Goal: Task Accomplishment & Management: Complete application form

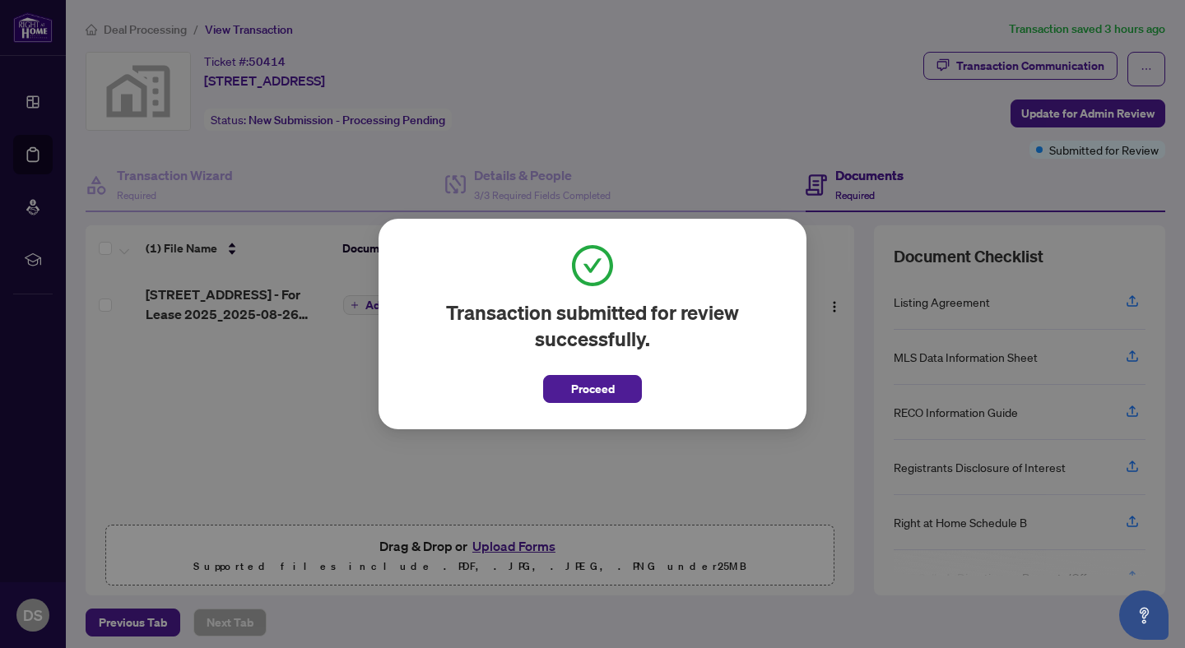
click at [524, 58] on div "Transaction submitted for review successfully. Proceed Cancel OK" at bounding box center [592, 324] width 1185 height 648
click at [619, 392] on button "Proceed" at bounding box center [592, 389] width 99 height 28
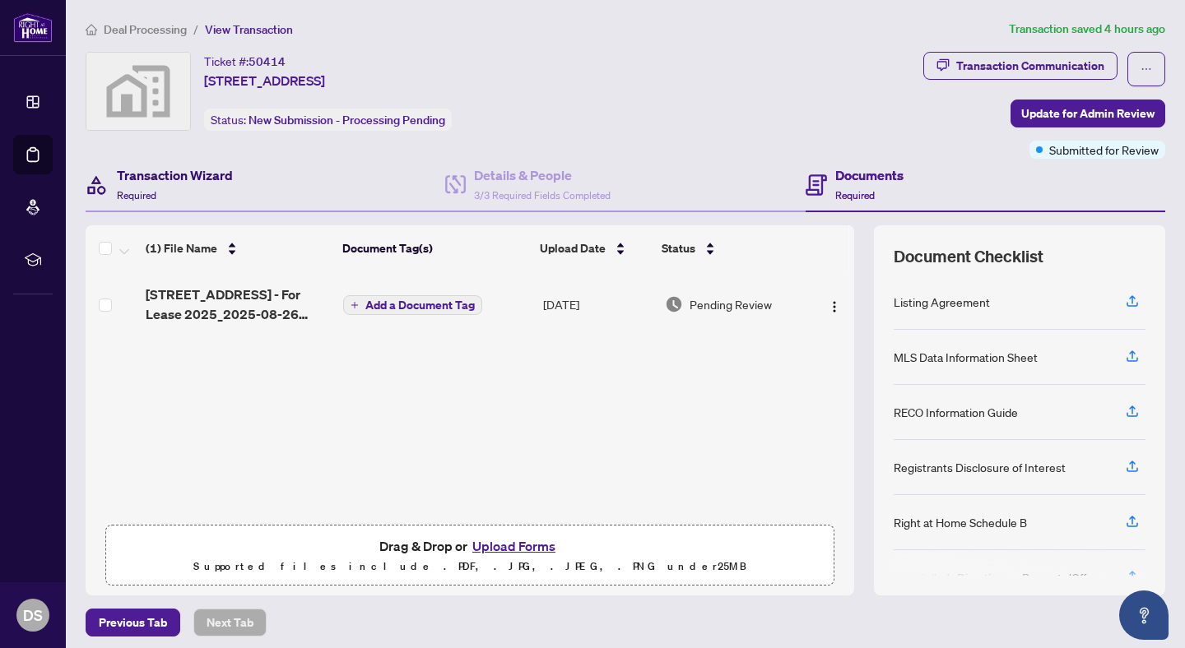
click at [210, 174] on h4 "Transaction Wizard" at bounding box center [175, 175] width 116 height 20
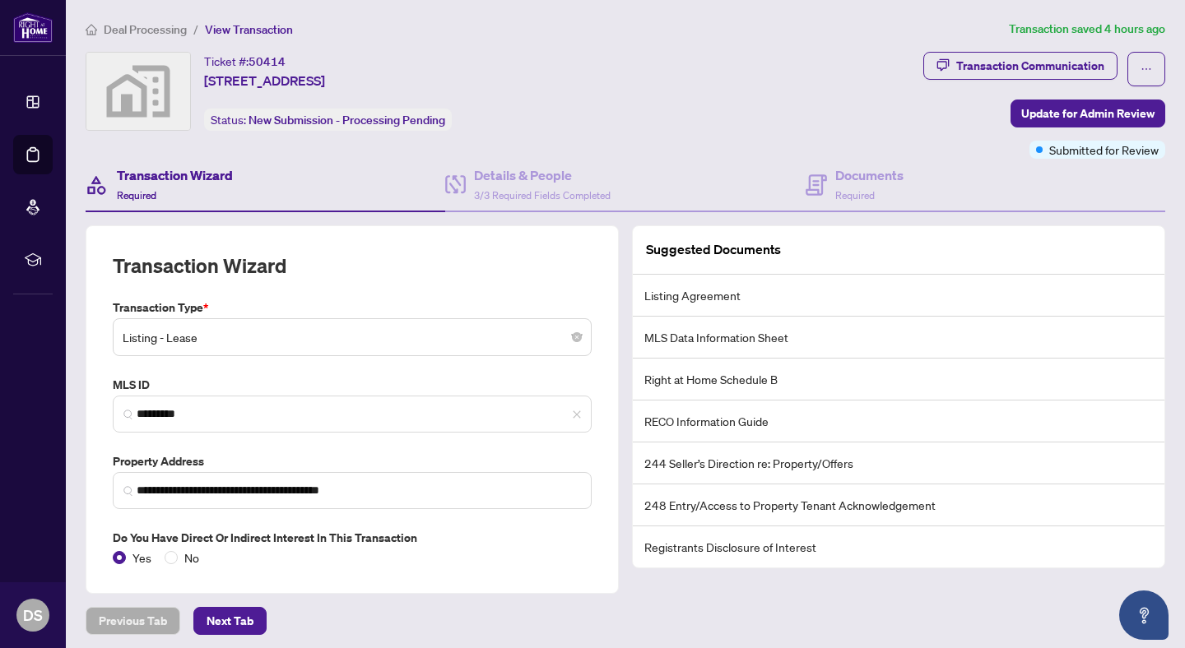
click at [134, 29] on span "Deal Processing" at bounding box center [145, 29] width 83 height 15
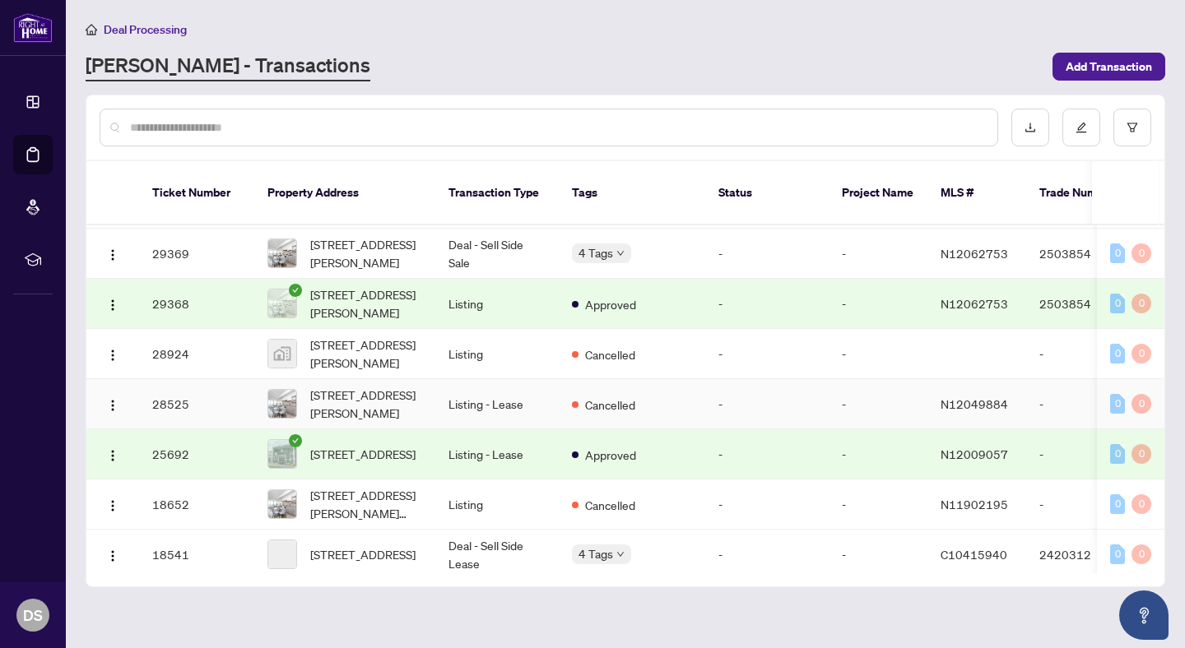
scroll to position [135, 0]
click at [529, 448] on td "Listing - Lease" at bounding box center [496, 453] width 123 height 50
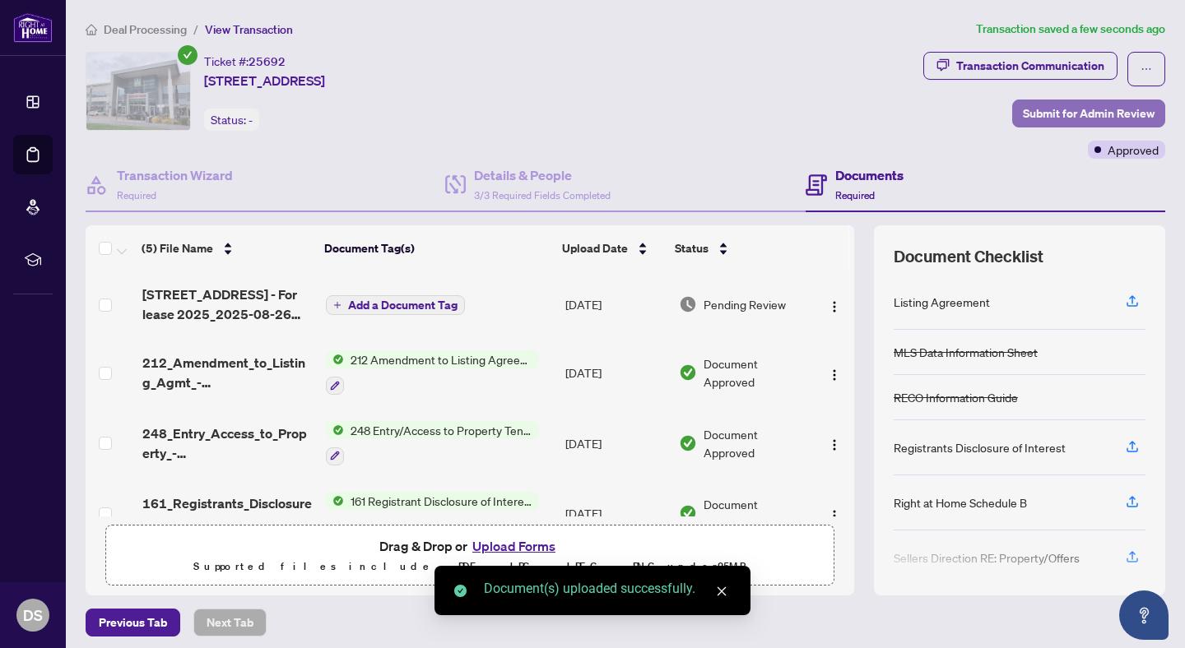
click at [1068, 114] on span "Submit for Admin Review" at bounding box center [1089, 113] width 132 height 26
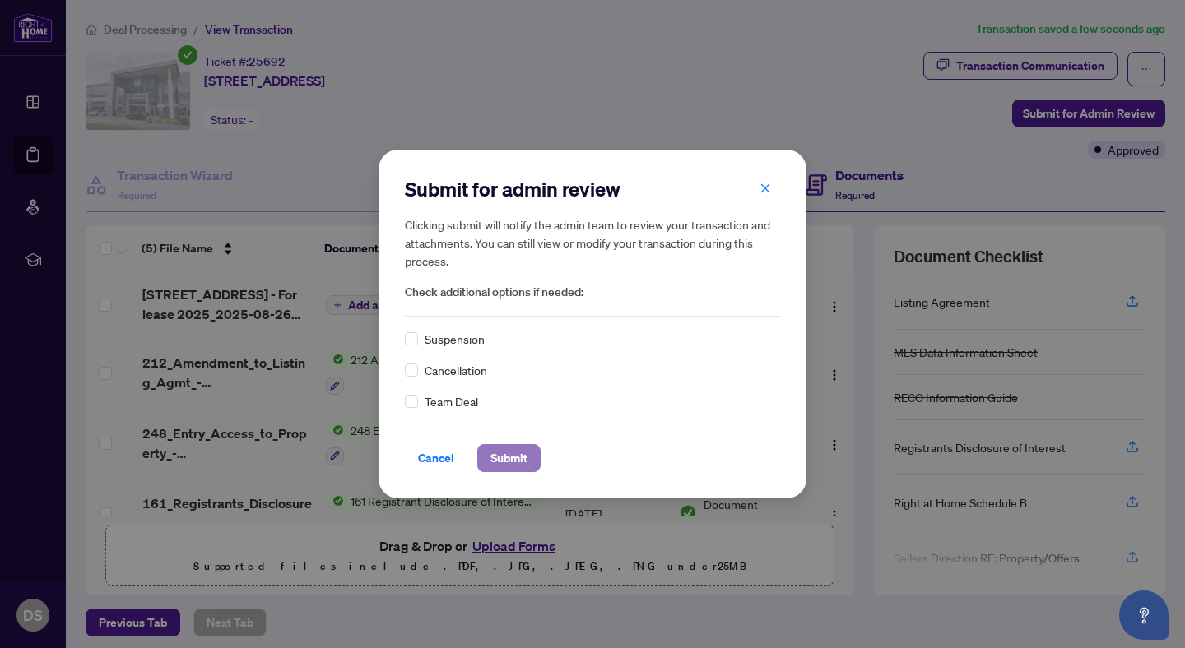
click at [519, 452] on span "Submit" at bounding box center [508, 458] width 37 height 26
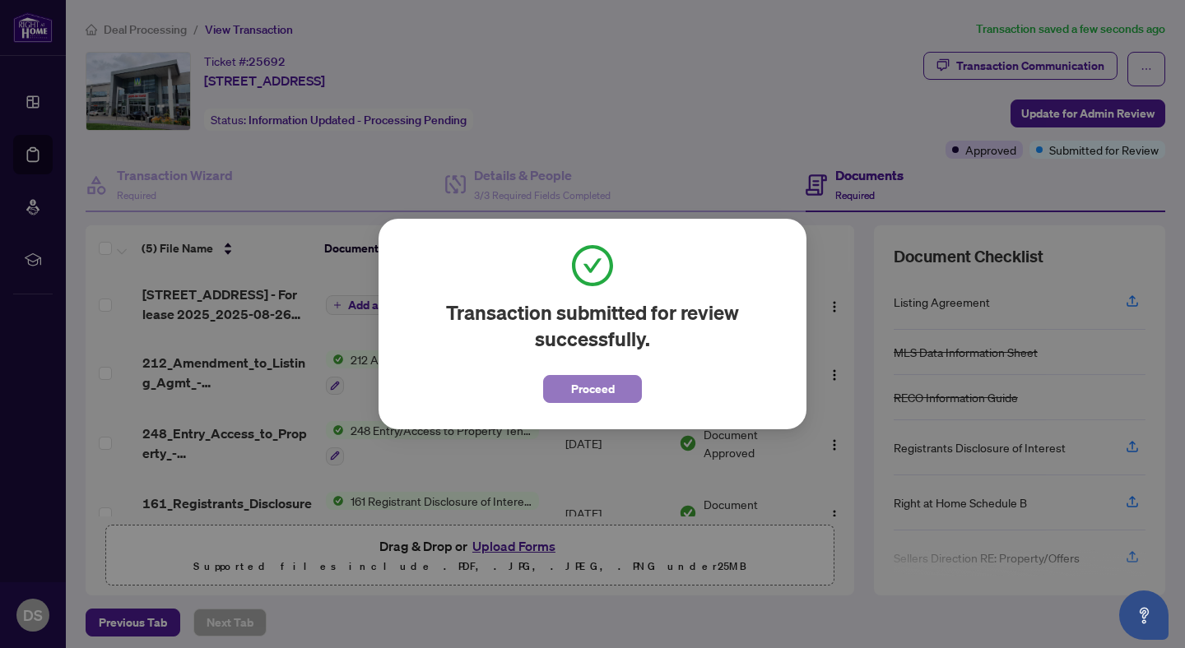
click at [610, 390] on span "Proceed" at bounding box center [593, 389] width 44 height 26
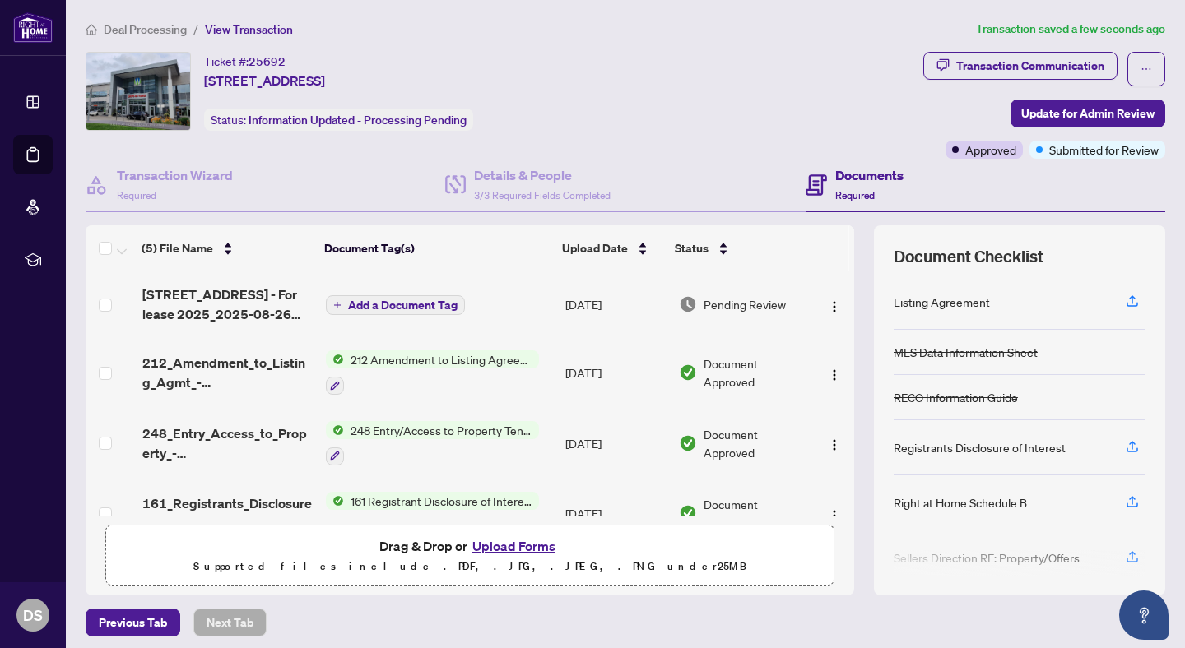
click at [153, 26] on span "Deal Processing" at bounding box center [145, 29] width 83 height 15
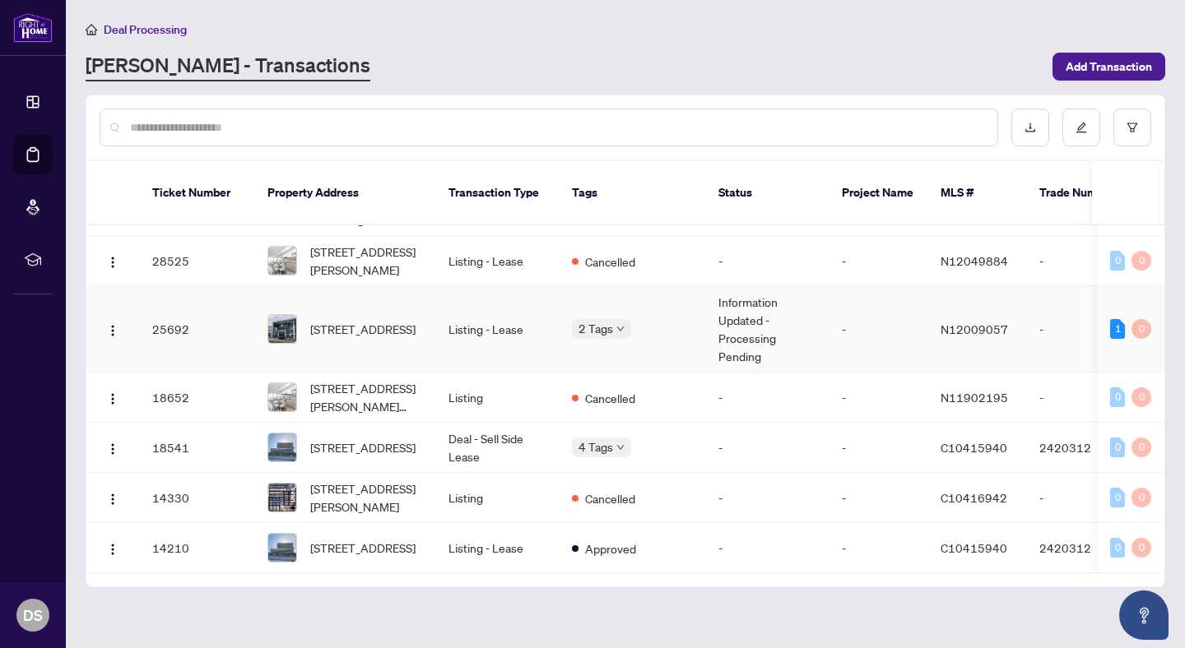
scroll to position [281, 0]
